Goal: Information Seeking & Learning: Compare options

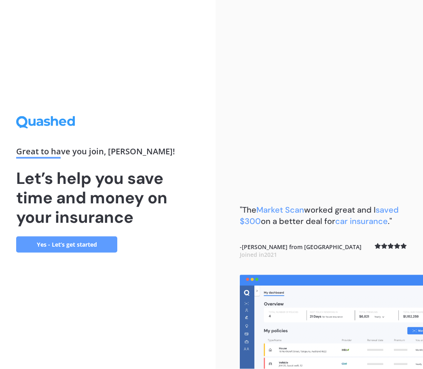
scroll to position [27, 0]
click at [93, 236] on link "Yes - Let’s get started" at bounding box center [66, 244] width 101 height 16
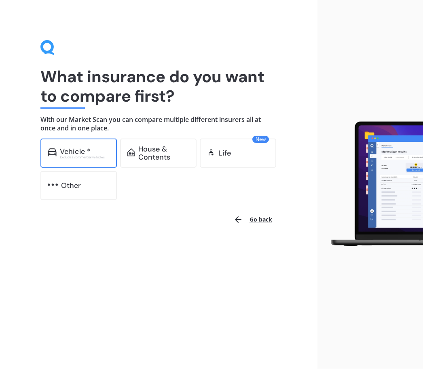
click at [83, 157] on div "Excludes commercial vehicles" at bounding box center [85, 157] width 50 height 3
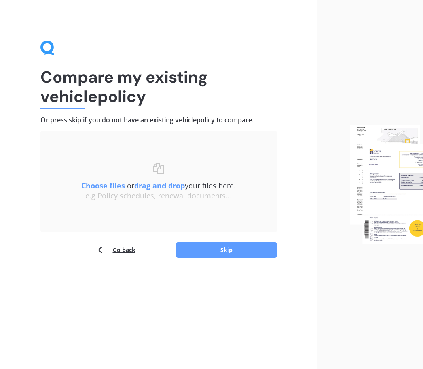
click at [211, 171] on div "Choose files or drag and drop your files here. Choose files or photos e.g Polic…" at bounding box center [159, 182] width 204 height 38
click at [216, 165] on div "Choose files or drag and drop your files here. Choose files or photos e.g Polic…" at bounding box center [159, 182] width 204 height 38
click at [212, 160] on div "Choose files or drag and drop your files here. Choose files or photos e.g Polic…" at bounding box center [159, 181] width 204 height 69
click at [206, 161] on div "Choose files or drag and drop your files here. Choose files or photos e.g Polic…" at bounding box center [159, 181] width 204 height 69
click at [224, 153] on div "Choose files or drag and drop your files here. Choose files or photos e.g Polic…" at bounding box center [159, 181] width 204 height 69
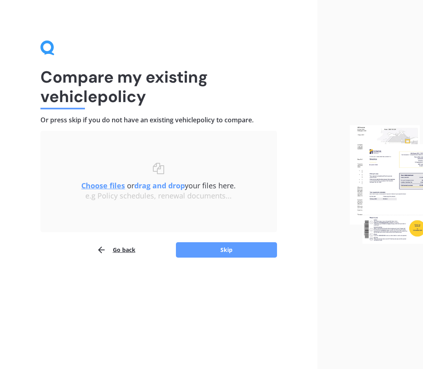
click at [226, 157] on div "Choose files or drag and drop your files here. Choose files or photos e.g Polic…" at bounding box center [159, 181] width 204 height 69
click at [196, 165] on div "Choose files or drag and drop your files here. Choose files or photos e.g Polic…" at bounding box center [159, 182] width 204 height 38
click at [219, 194] on div "e.g Policy schedules, renewal documents..." at bounding box center [159, 195] width 204 height 9
click at [191, 191] on div "e.g Policy schedules, renewal documents..." at bounding box center [159, 195] width 204 height 9
click at [102, 186] on u "Choose files" at bounding box center [103, 186] width 44 height 10
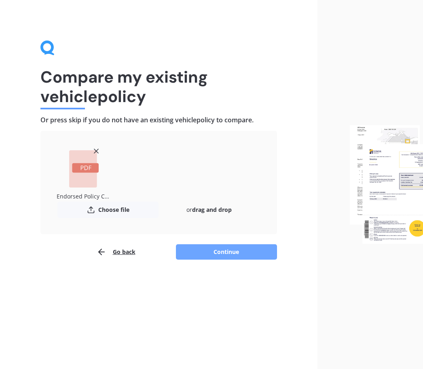
click at [230, 253] on button "Continue" at bounding box center [226, 251] width 101 height 15
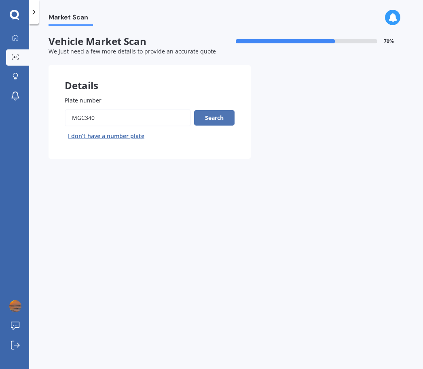
click at [217, 115] on button "Search" at bounding box center [214, 117] width 40 height 15
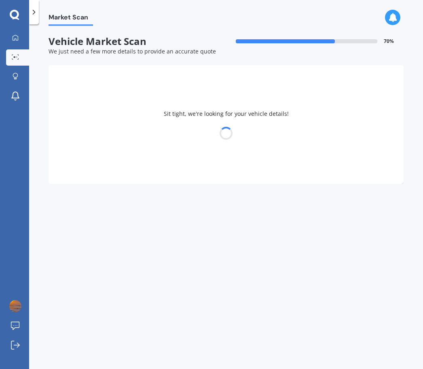
select select "TOYOTA"
select select "LANDCRUISER"
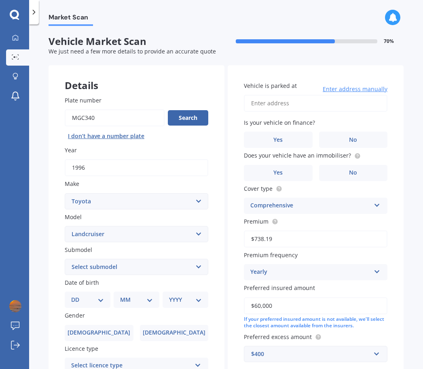
click at [317, 109] on input "Vehicle is parked at" at bounding box center [316, 103] width 144 height 17
type input "[STREET_ADDRESS]"
click at [355, 142] on span "No" at bounding box center [353, 139] width 8 height 7
click at [0, 0] on input "No" at bounding box center [0, 0] width 0 height 0
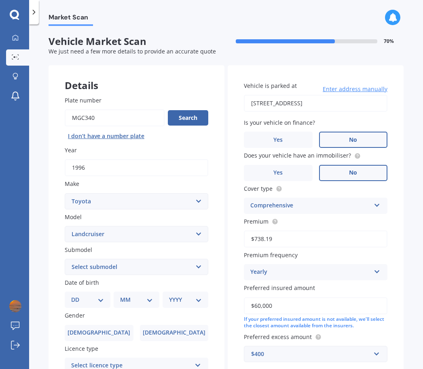
click at [359, 171] on label "No" at bounding box center [353, 173] width 69 height 16
click at [0, 0] on input "No" at bounding box center [0, 0] width 0 height 0
click at [92, 297] on select "DD 01 02 03 04 05 06 07 08 09 10 11 12 13 14 15 16 17 18 19 20 21 22 23 24 25 2…" at bounding box center [87, 299] width 33 height 9
select select "15"
click at [146, 295] on select "MM 01 02 03 04 05 06 07 08 09 10 11 12" at bounding box center [138, 299] width 30 height 9
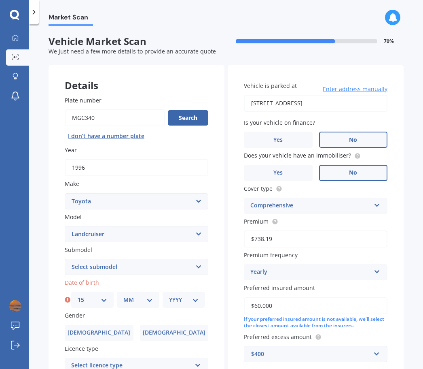
select select "11"
click at [198, 297] on select "YYYY 2025 2024 2023 2022 2021 2020 2019 2018 2017 2016 2015 2014 2013 2012 2011…" at bounding box center [184, 299] width 30 height 9
select select "1963"
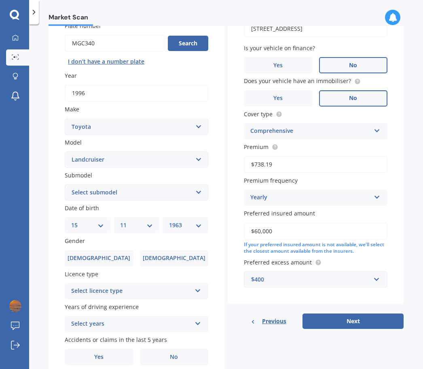
scroll to position [74, 0]
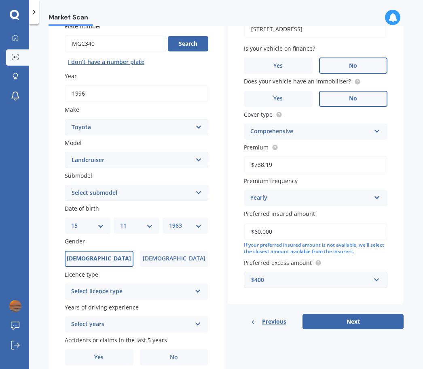
click at [98, 255] on span "[DEMOGRAPHIC_DATA]" at bounding box center [99, 258] width 64 height 7
click at [0, 0] on input "[DEMOGRAPHIC_DATA]" at bounding box center [0, 0] width 0 height 0
click at [200, 287] on icon at bounding box center [198, 290] width 7 height 6
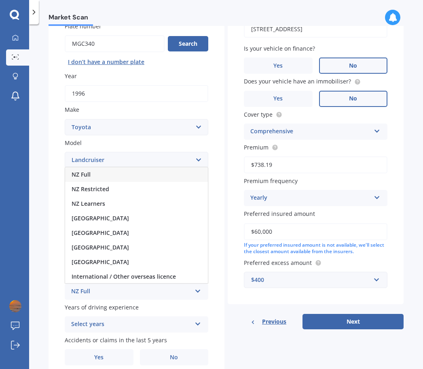
click at [155, 170] on div "NZ Full" at bounding box center [136, 174] width 143 height 15
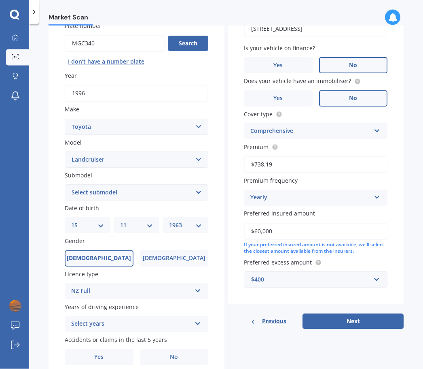
scroll to position [27, 0]
click at [199, 319] on icon at bounding box center [198, 322] width 7 height 6
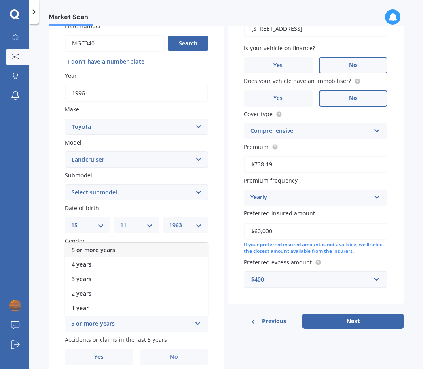
click at [190, 243] on div "5 or more years" at bounding box center [136, 250] width 143 height 15
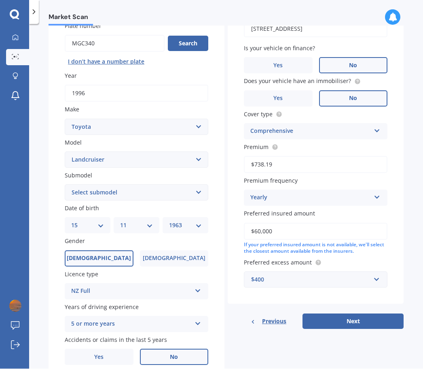
click at [183, 349] on label "No" at bounding box center [174, 357] width 69 height 16
click at [0, 0] on input "No" at bounding box center [0, 0] width 0 height 0
click at [193, 185] on select "Select submodel (All other) 4WD SWB Hard Top Diesel Diesel 4.2 4WD Diesel 4.5 4…" at bounding box center [137, 193] width 144 height 16
select select "DIESEL 4.2 4WD"
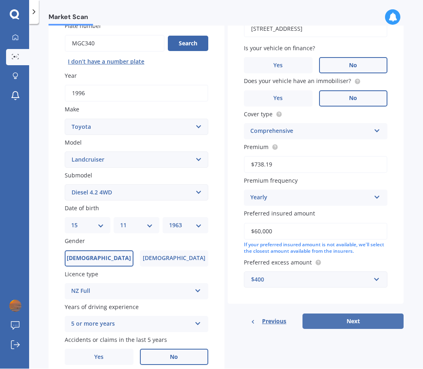
click at [359, 314] on button "Next" at bounding box center [353, 321] width 101 height 15
select select "15"
select select "11"
select select "1963"
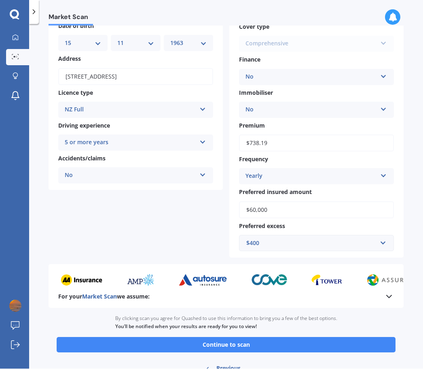
scroll to position [82, 0]
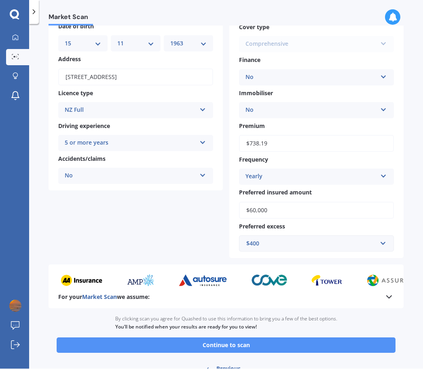
click at [272, 338] on button "Continue to scan" at bounding box center [226, 345] width 339 height 15
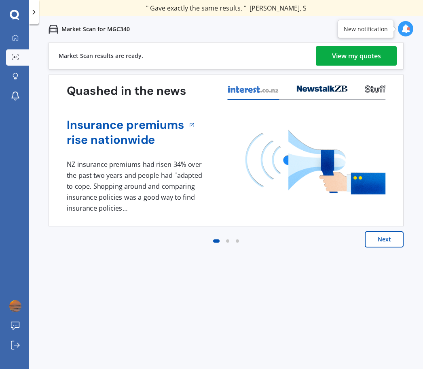
click at [374, 49] on div "View my quotes" at bounding box center [356, 55] width 49 height 19
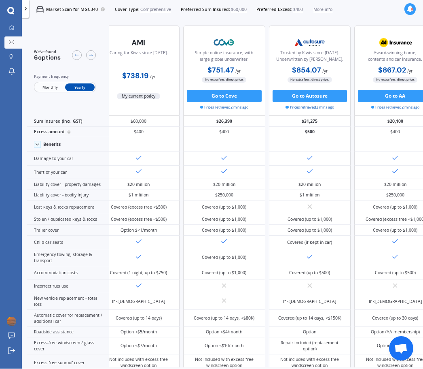
scroll to position [0, 15]
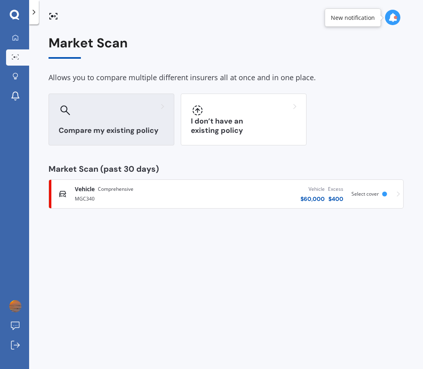
click at [121, 120] on div "Compare my existing policy" at bounding box center [112, 119] width 126 height 52
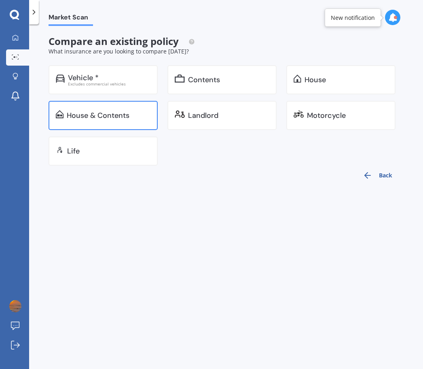
click at [121, 106] on div "House & Contents" at bounding box center [103, 115] width 109 height 29
